Goal: Task Accomplishment & Management: Use online tool/utility

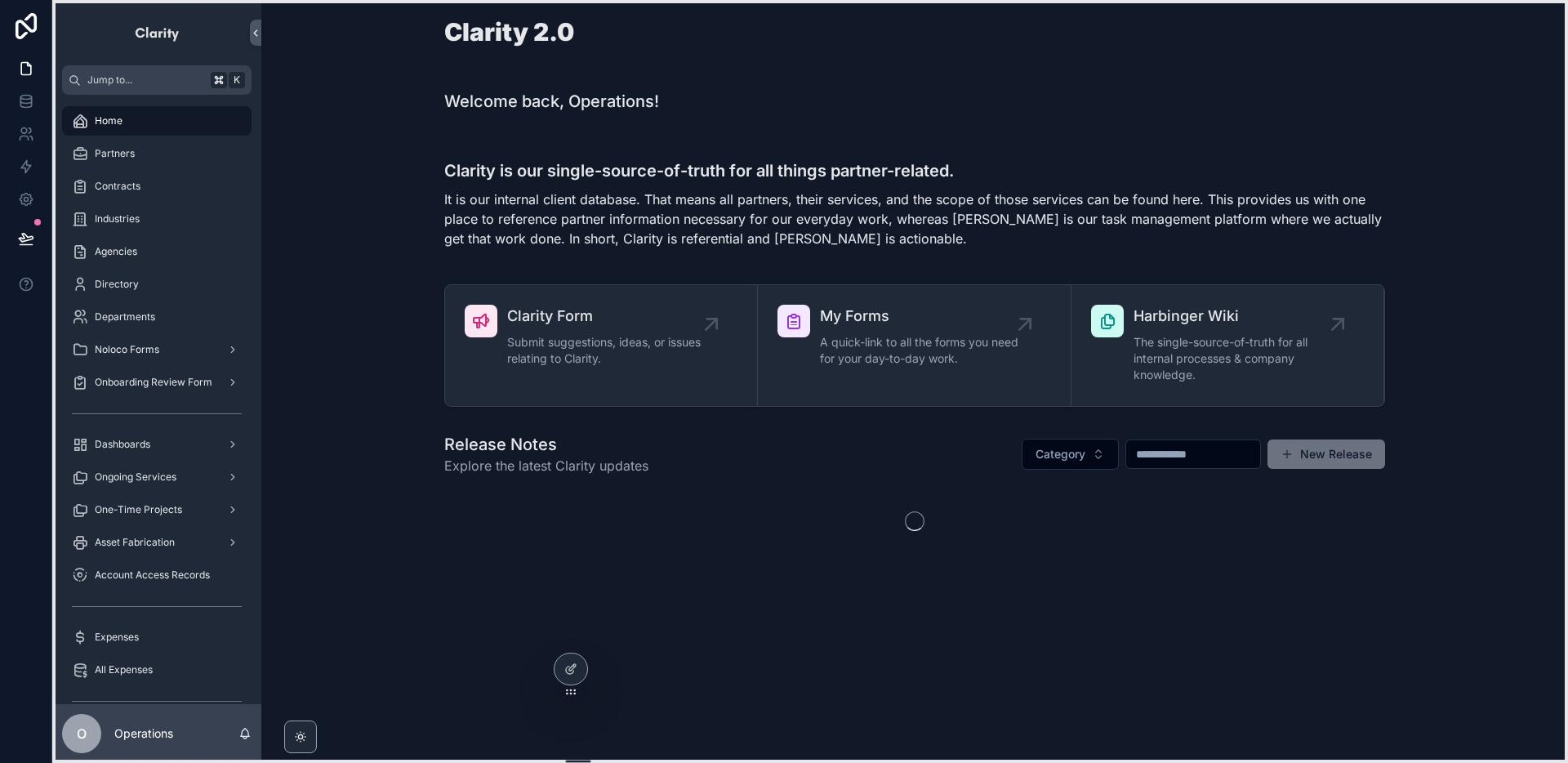
drag, startPoint x: 57, startPoint y: 398, endPoint x: 294, endPoint y: 660, distance: 353.3
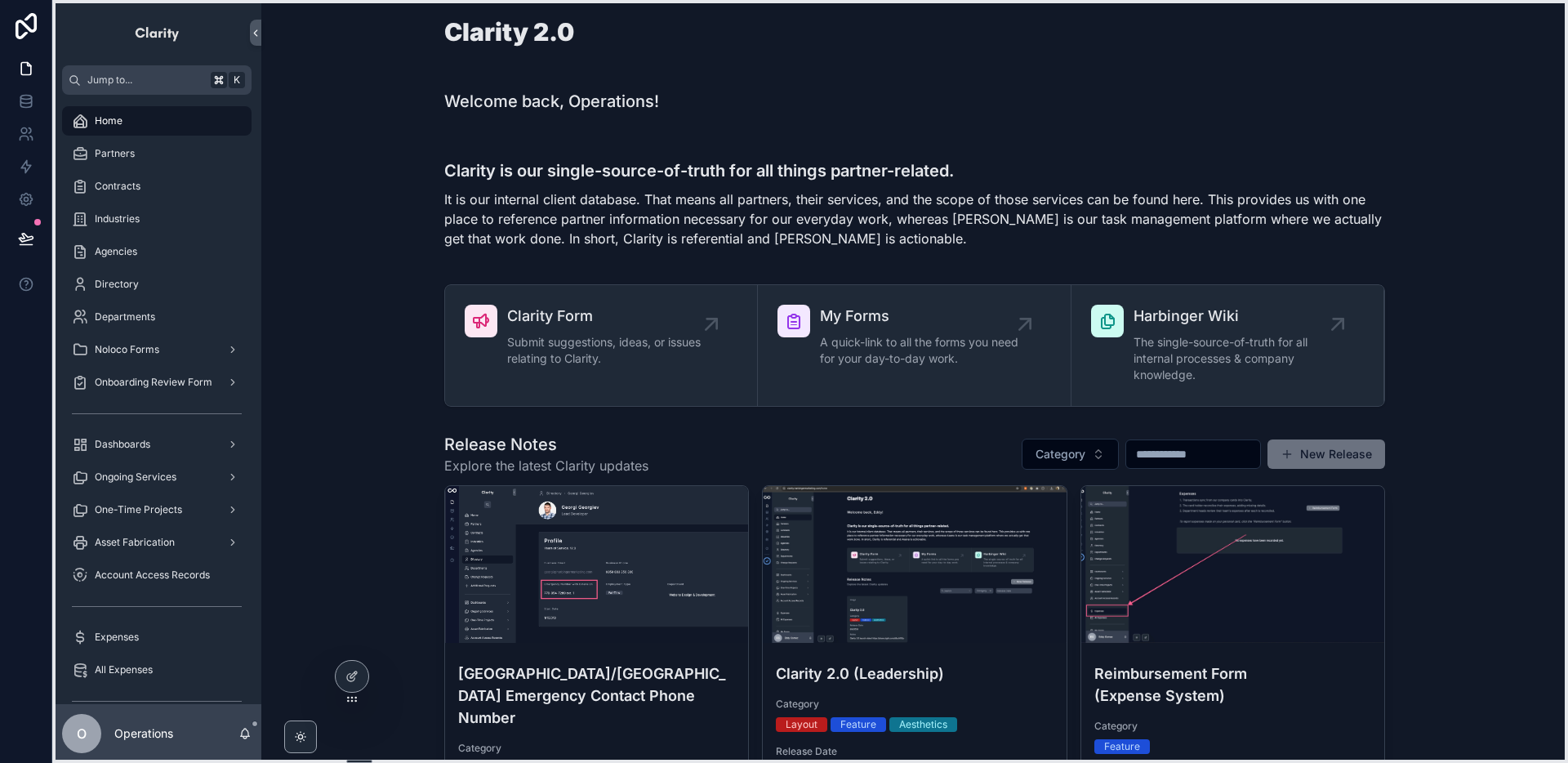
drag, startPoint x: 567, startPoint y: 756, endPoint x: 348, endPoint y: 762, distance: 219.1
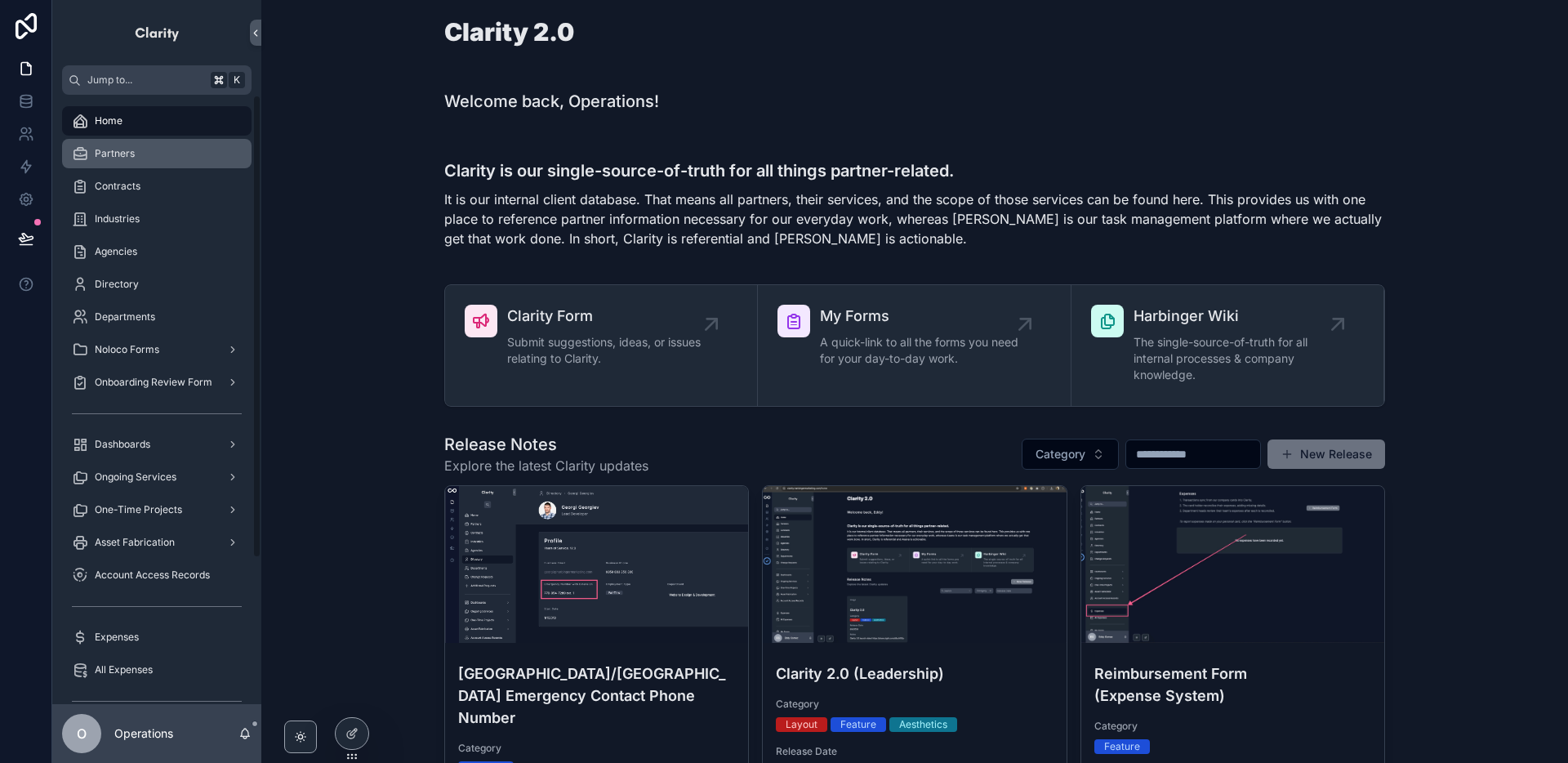
click at [166, 165] on div "Partners" at bounding box center [157, 154] width 170 height 27
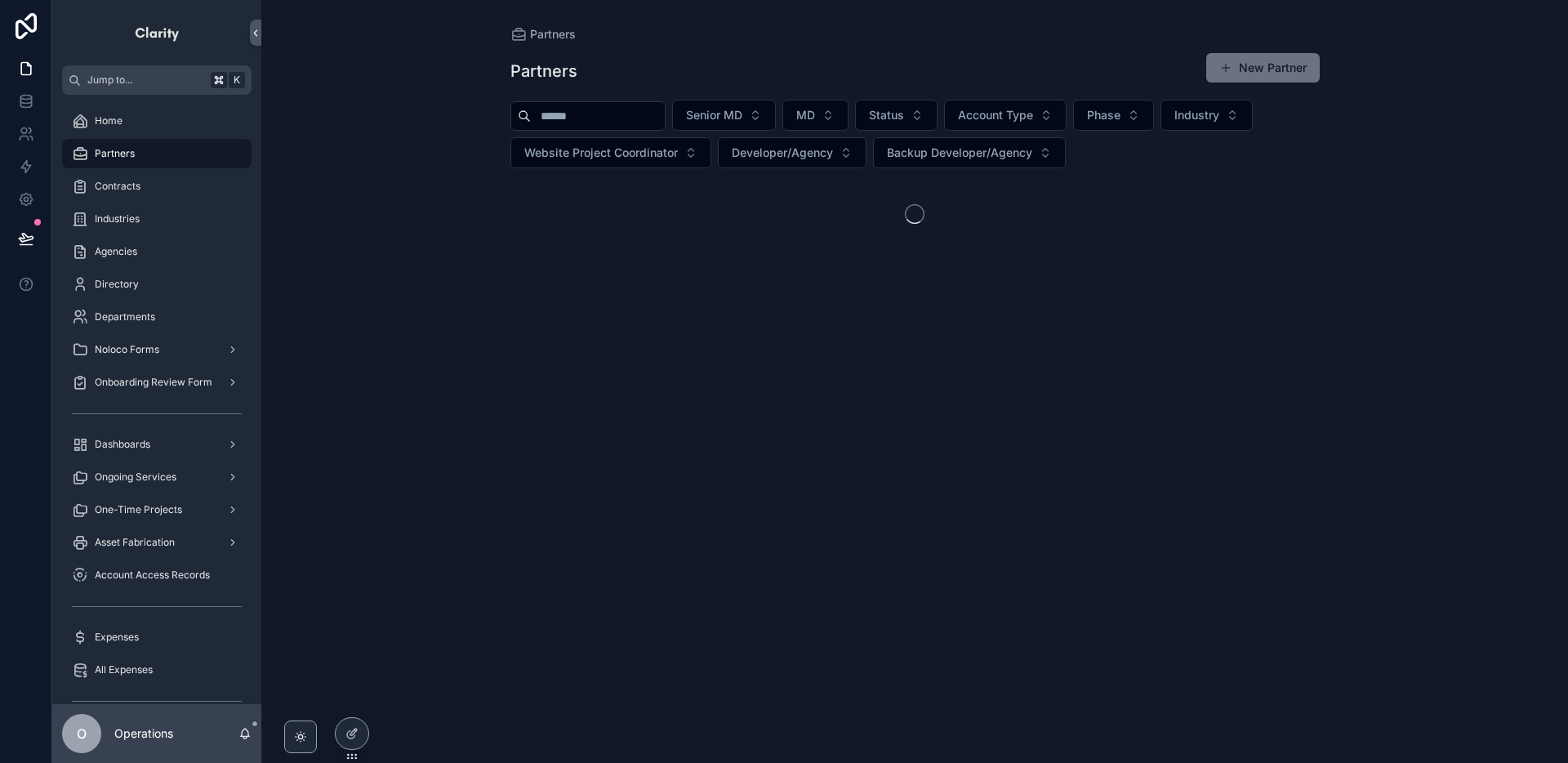
click at [571, 119] on input "scrollable content" at bounding box center [598, 115] width 134 height 23
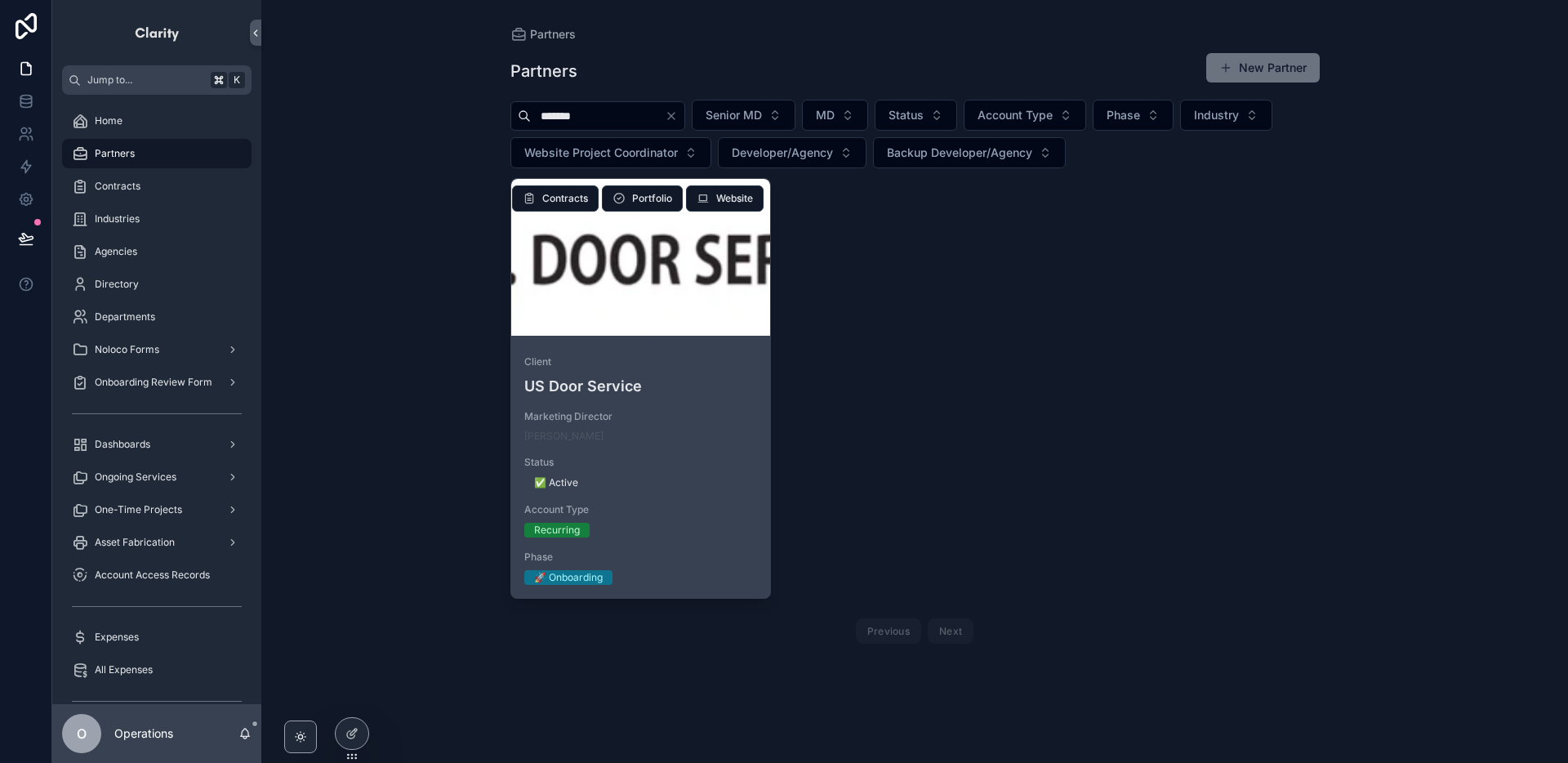
type input "*******"
click at [668, 310] on div "scrollable content" at bounding box center [641, 258] width 260 height 157
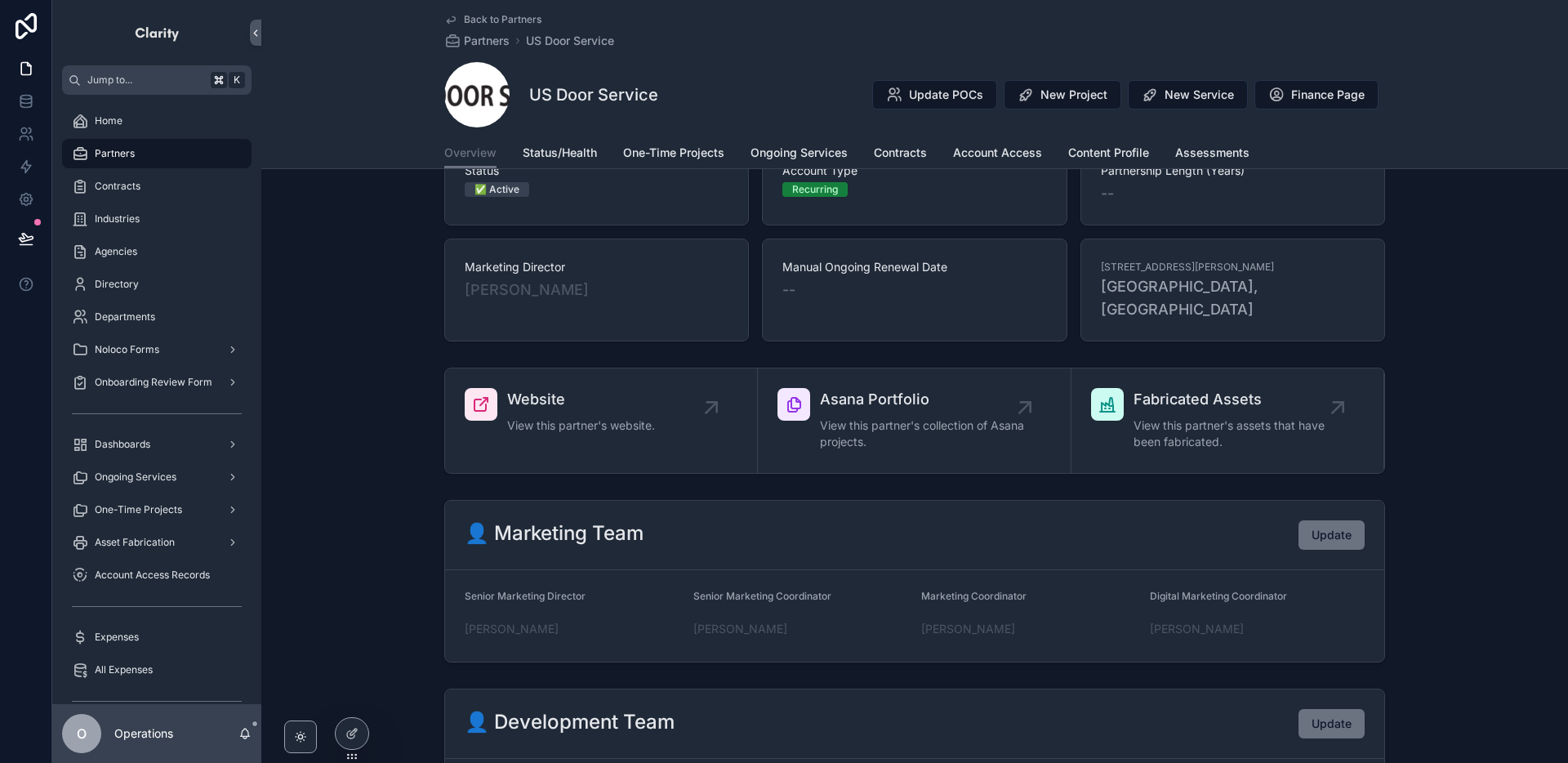
scroll to position [131, 0]
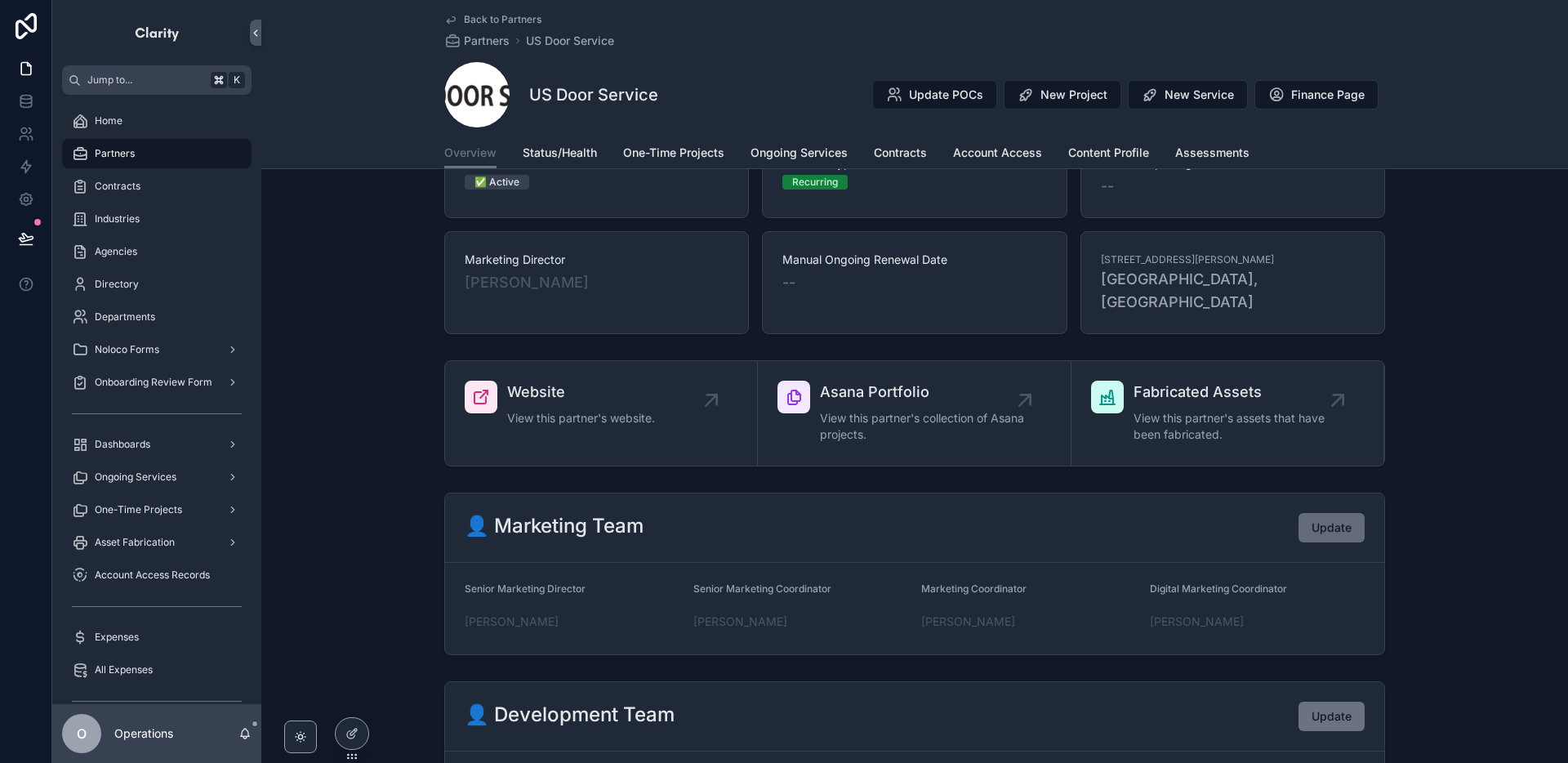
click at [1312, 520] on span "Update" at bounding box center [1332, 528] width 40 height 16
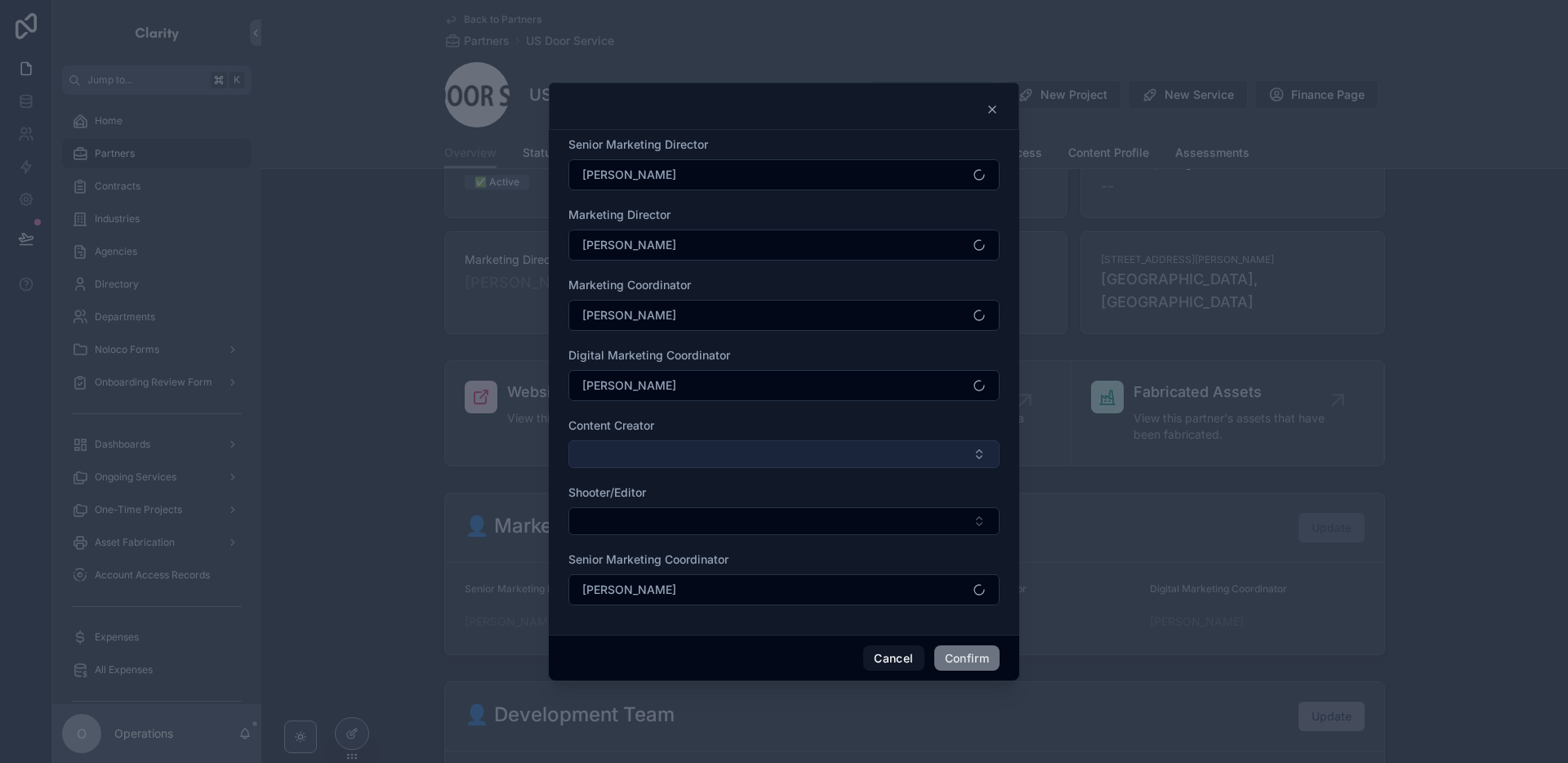
click at [705, 451] on button "Select Button" at bounding box center [784, 454] width 432 height 27
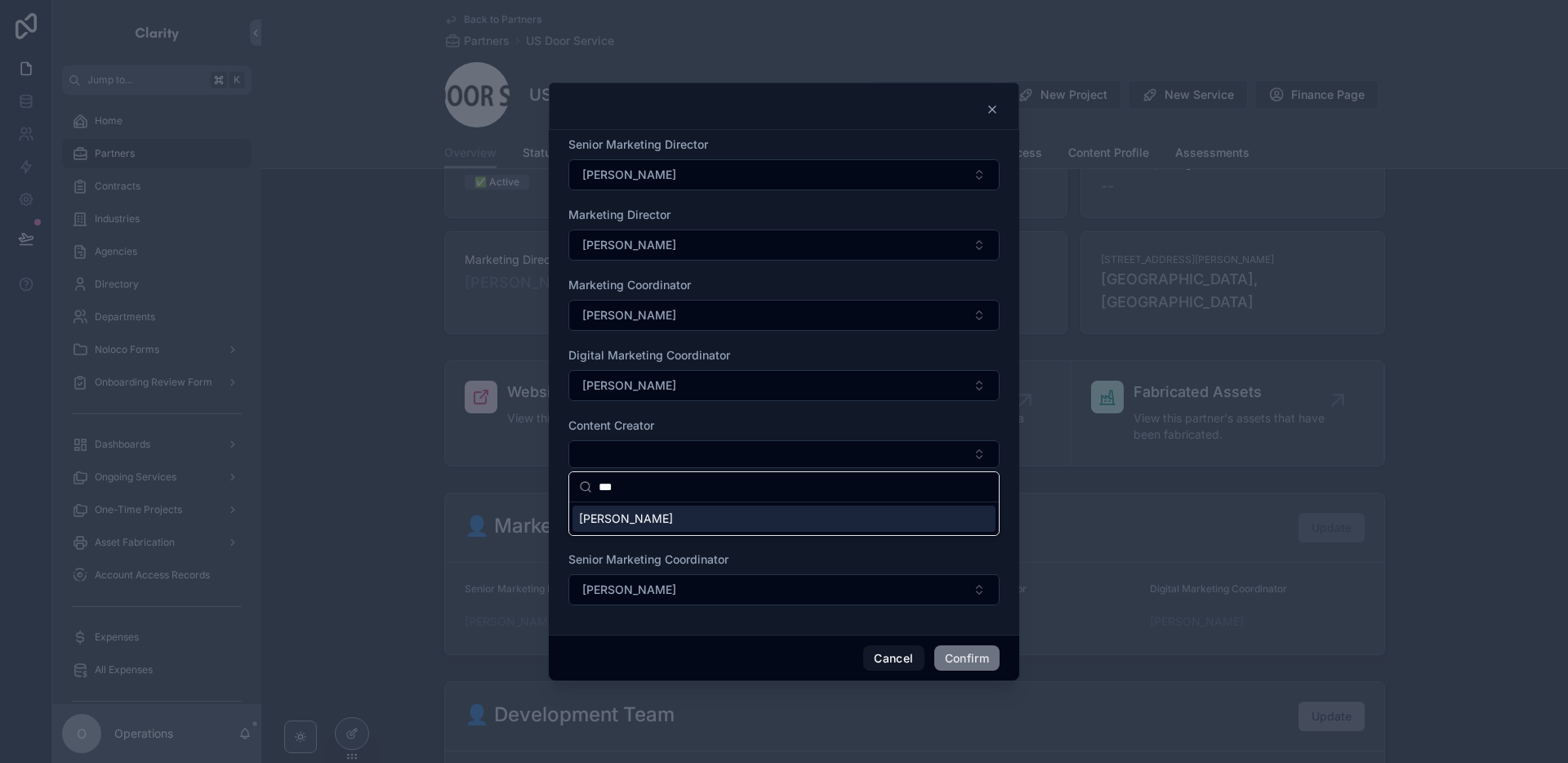
type input "***"
click at [739, 517] on div "[PERSON_NAME]" at bounding box center [784, 519] width 423 height 27
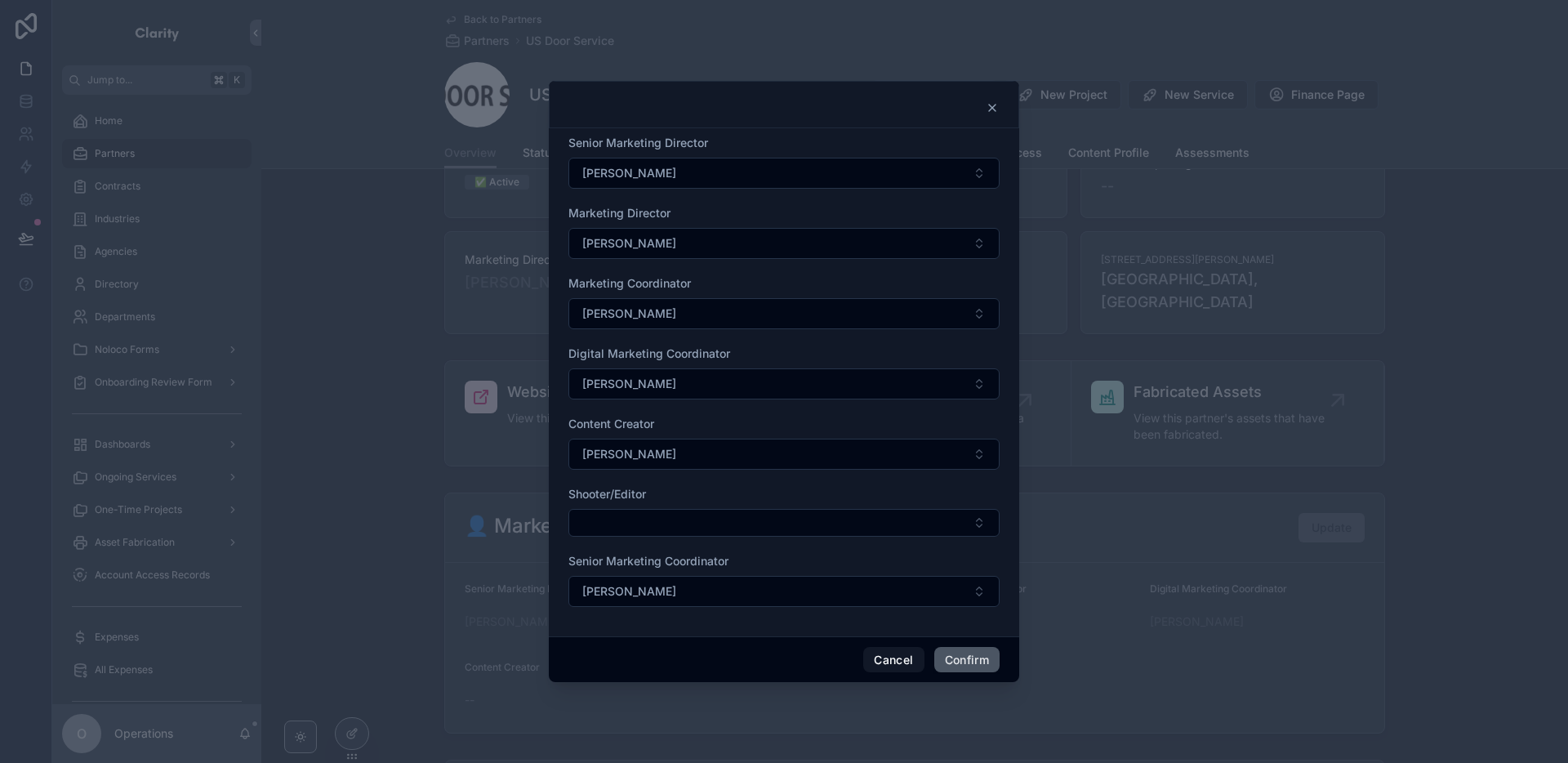
click at [968, 649] on button "Confirm" at bounding box center [966, 661] width 65 height 27
